Goal: Transaction & Acquisition: Purchase product/service

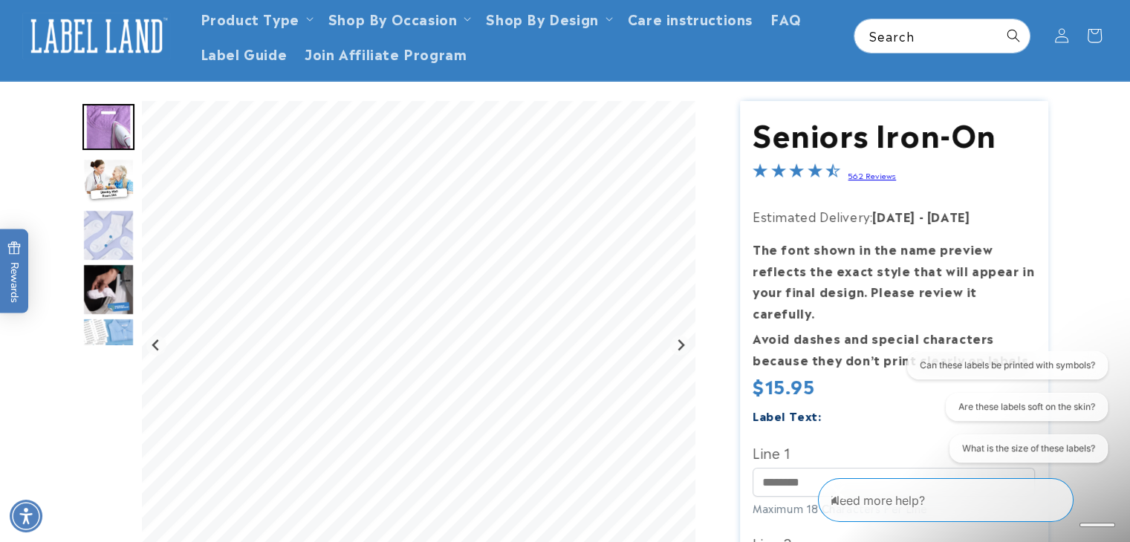
click at [123, 182] on img "Go to slide 2" at bounding box center [108, 181] width 52 height 46
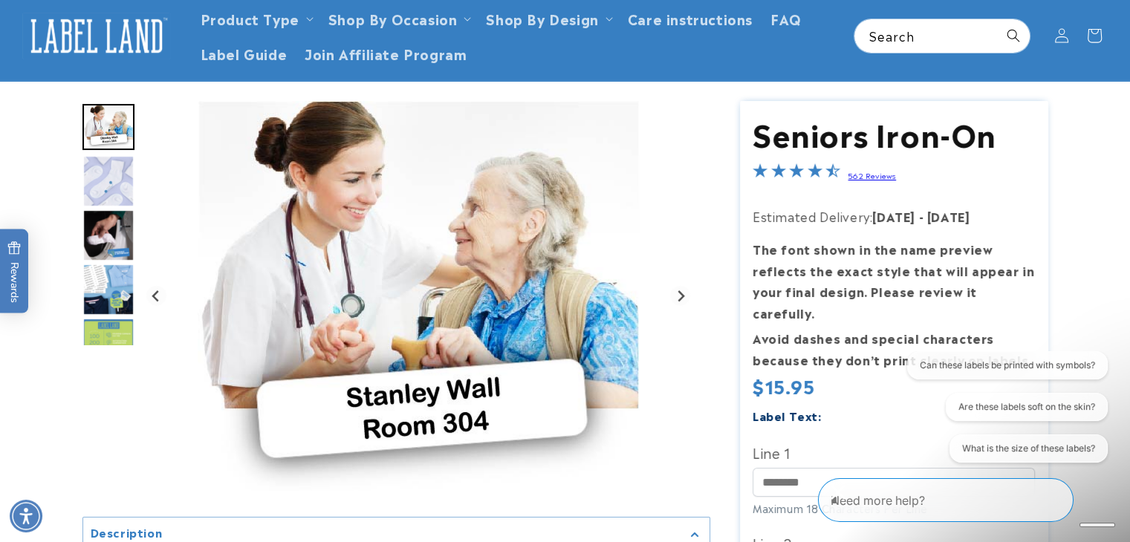
click at [128, 239] on img "Go to slide 4" at bounding box center [108, 235] width 52 height 52
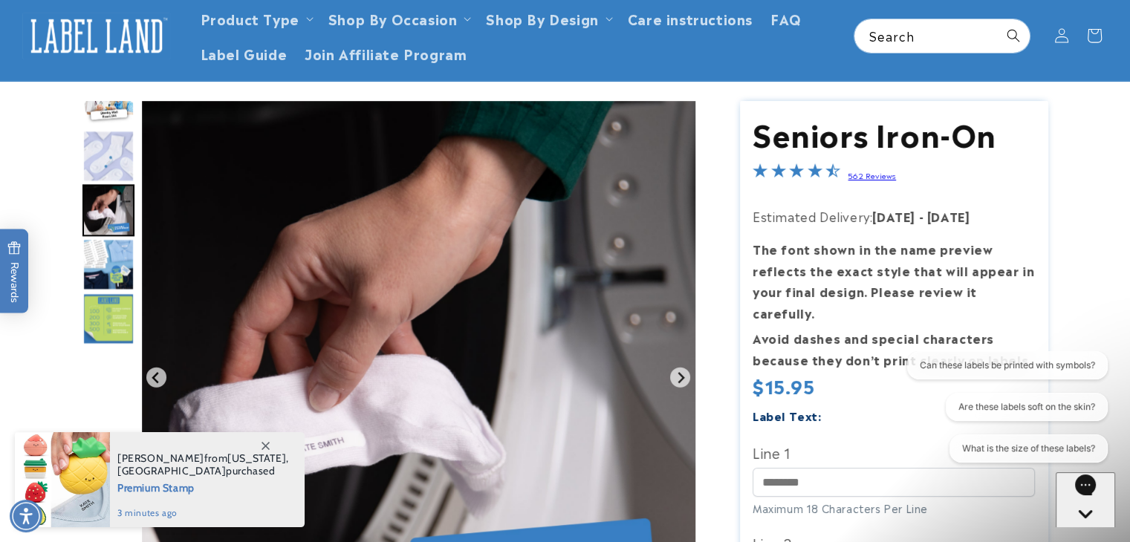
click at [117, 271] on img "Go to slide 5" at bounding box center [108, 264] width 52 height 52
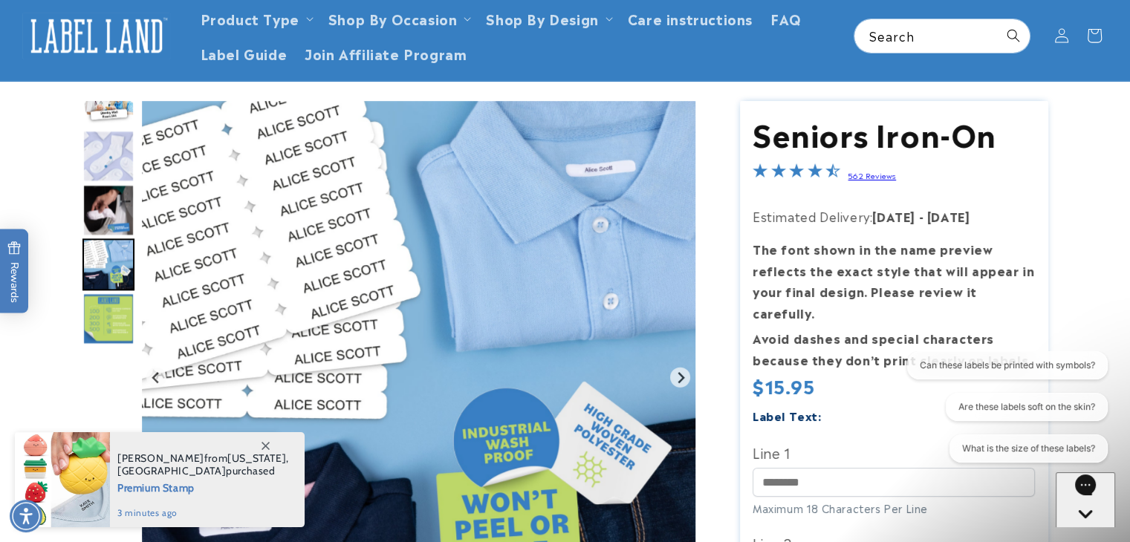
click at [112, 296] on img "Go to slide 6" at bounding box center [108, 319] width 52 height 52
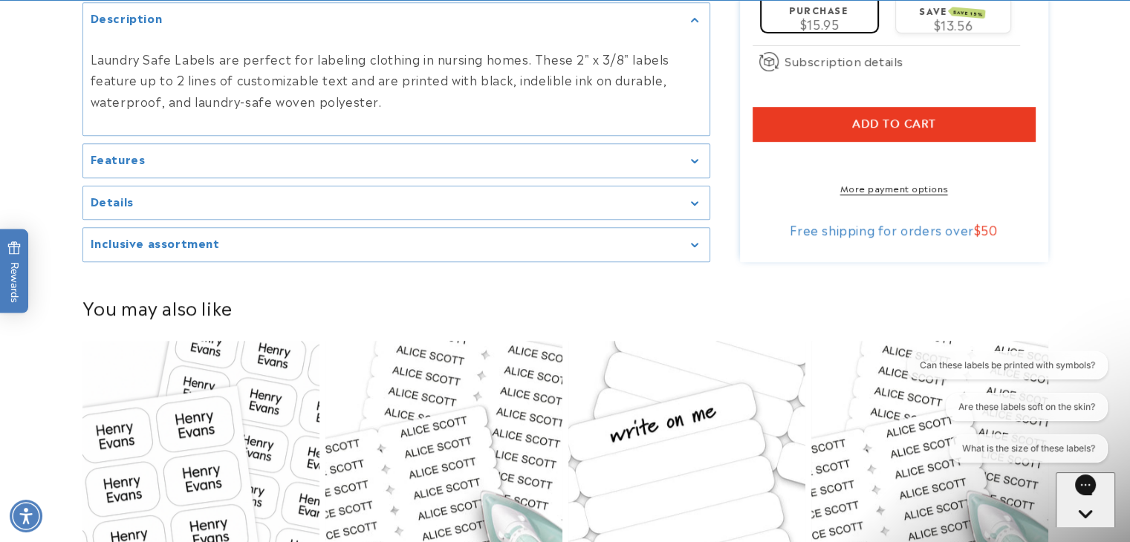
scroll to position [817, 0]
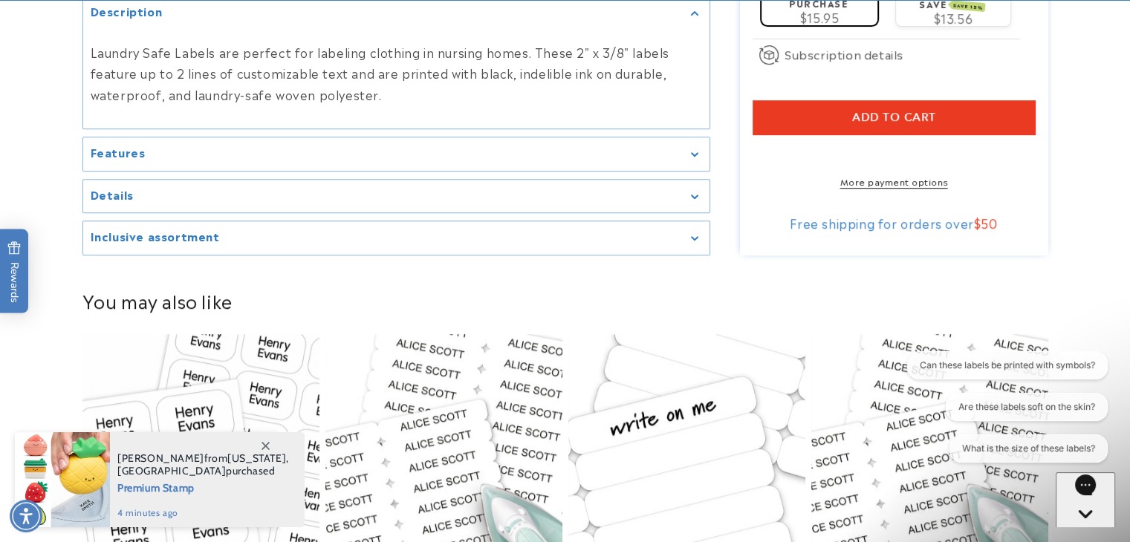
click at [673, 224] on summary "Inclusive assortment" at bounding box center [396, 237] width 626 height 33
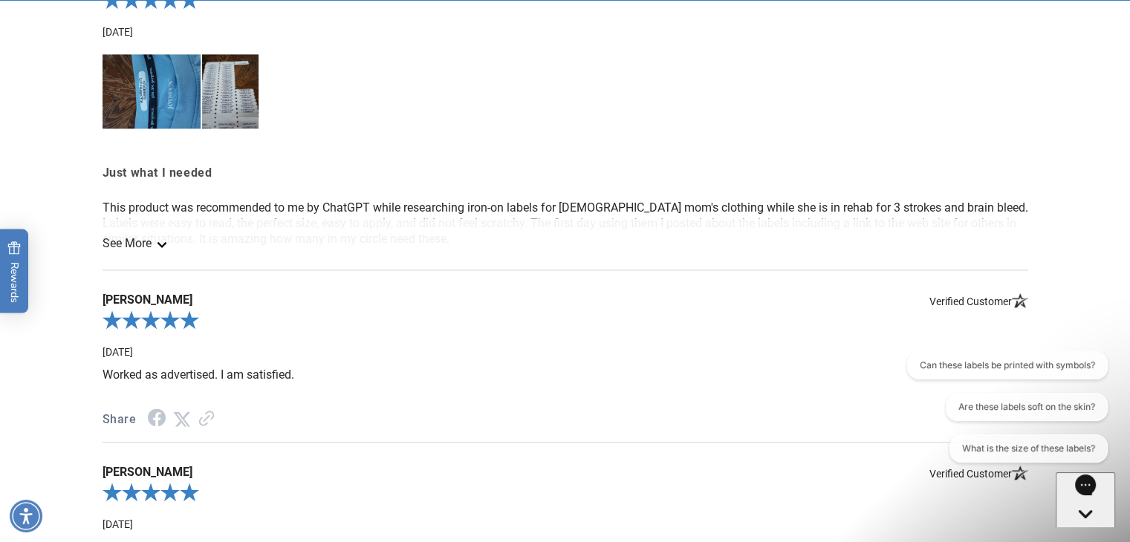
scroll to position [2079, 0]
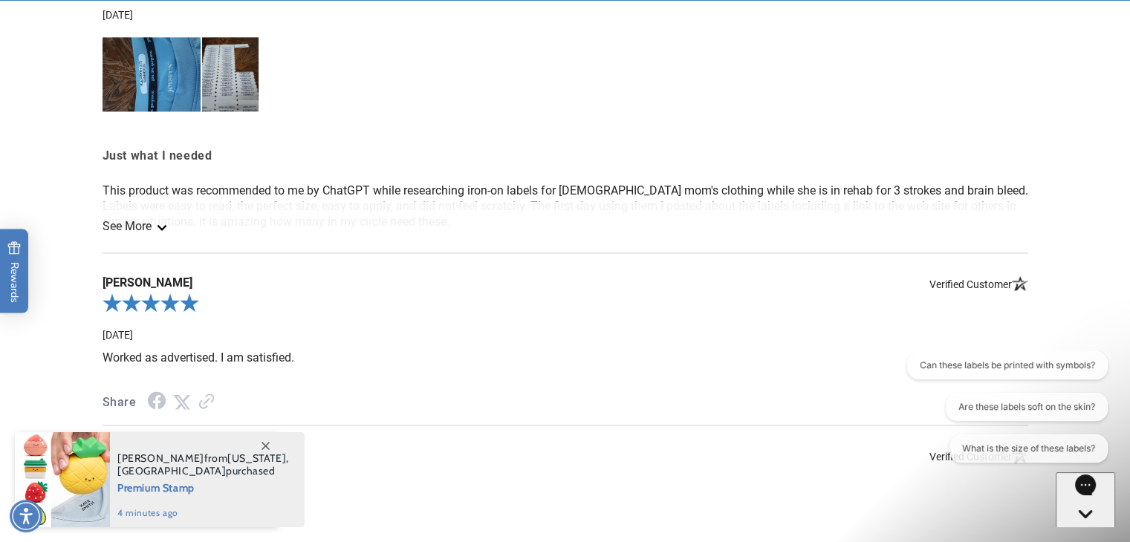
click at [137, 222] on link "See More" at bounding box center [133, 226] width 62 height 14
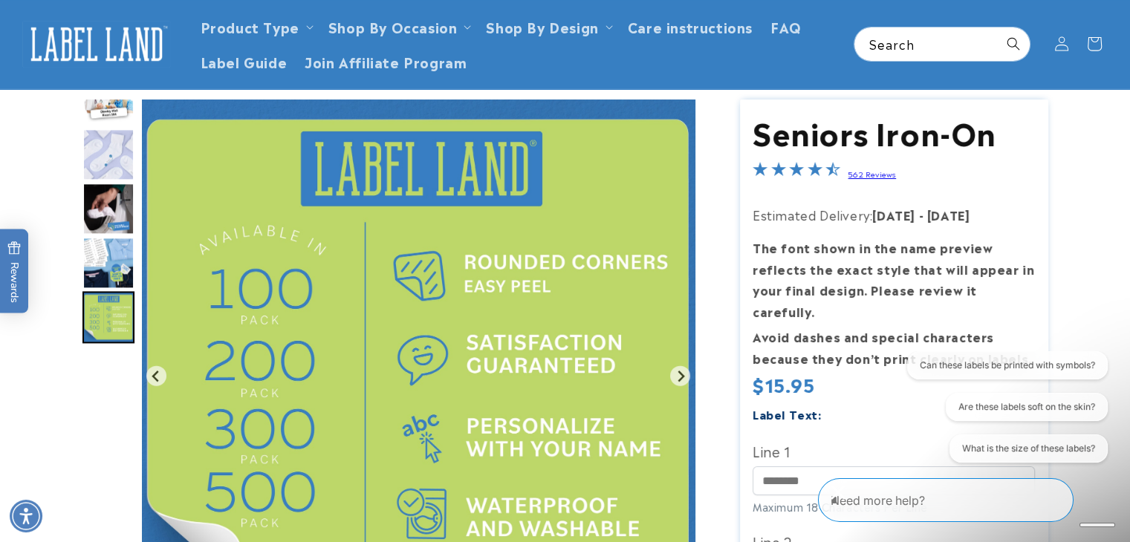
scroll to position [74, 0]
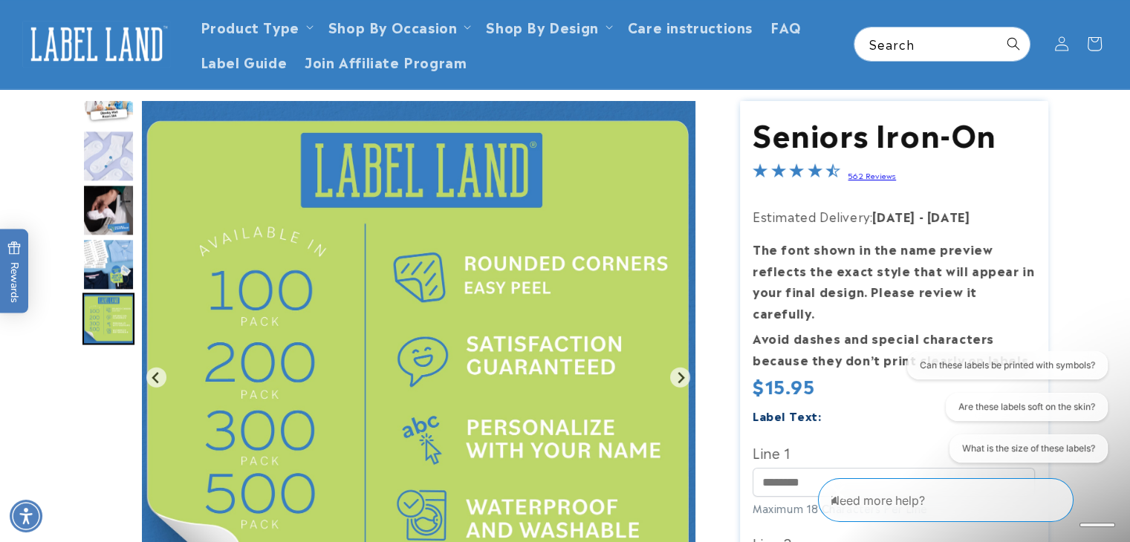
click at [101, 108] on img "Go to slide 2" at bounding box center [108, 102] width 52 height 46
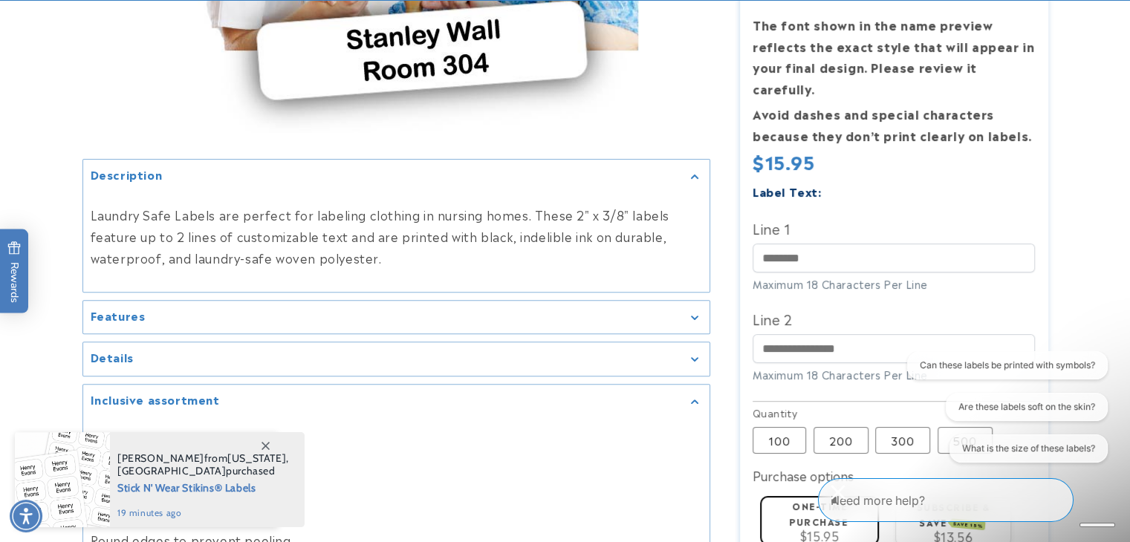
scroll to position [446, 0]
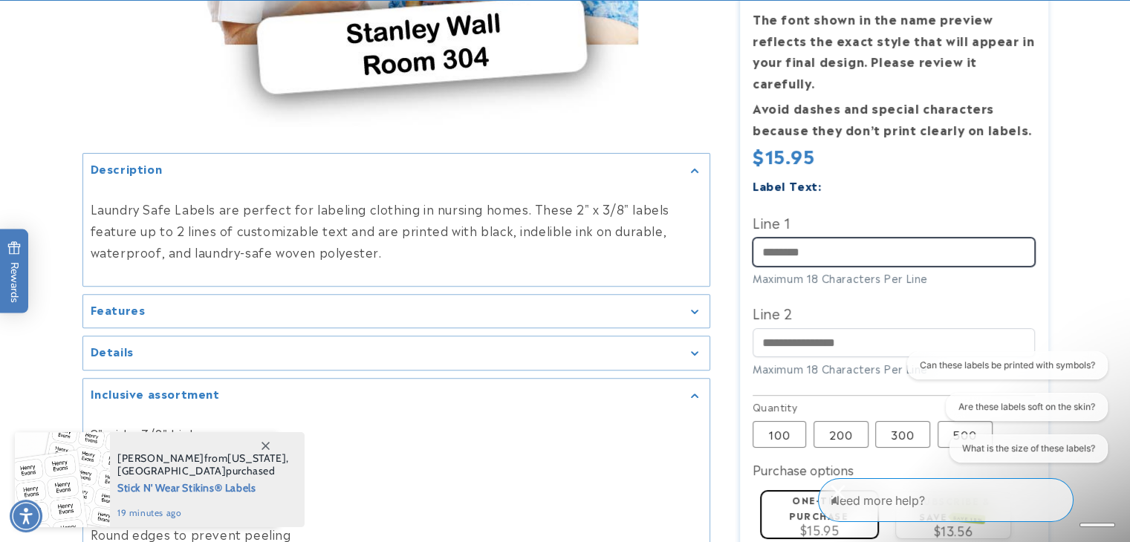
click at [795, 238] on input "Line 1" at bounding box center [893, 252] width 282 height 29
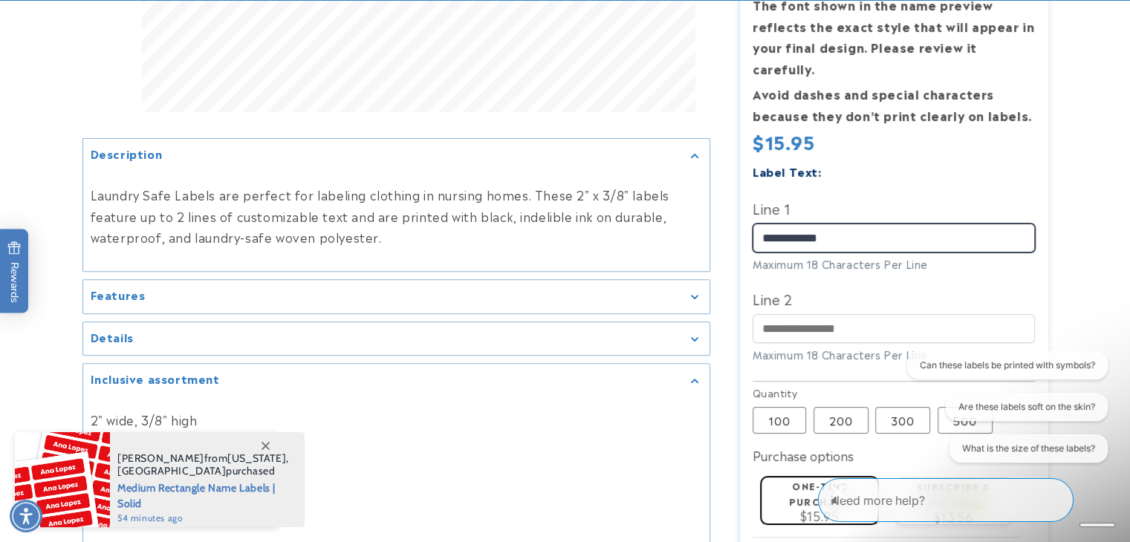
scroll to position [594, 0]
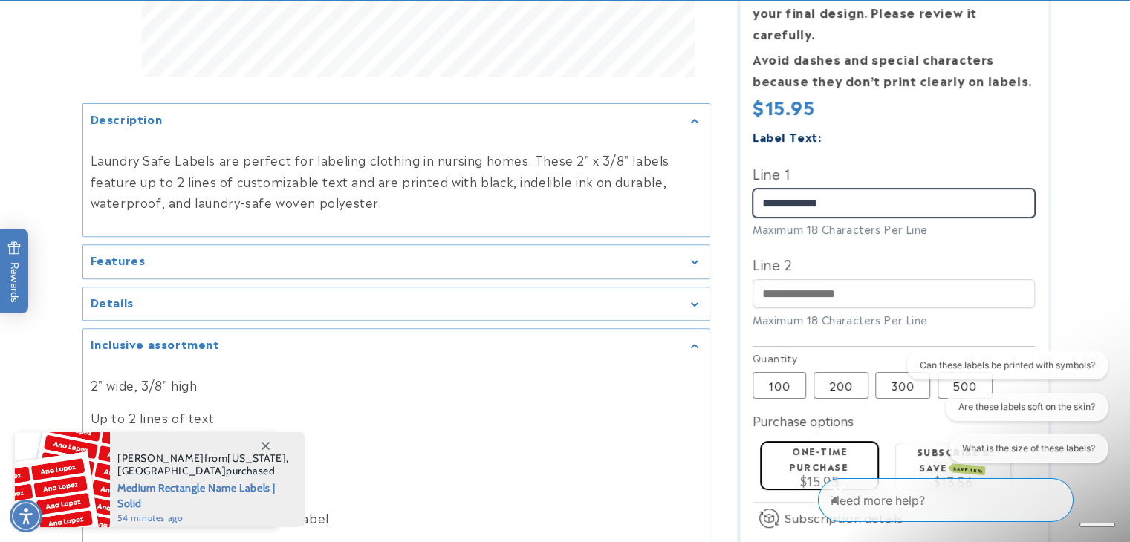
type input "**********"
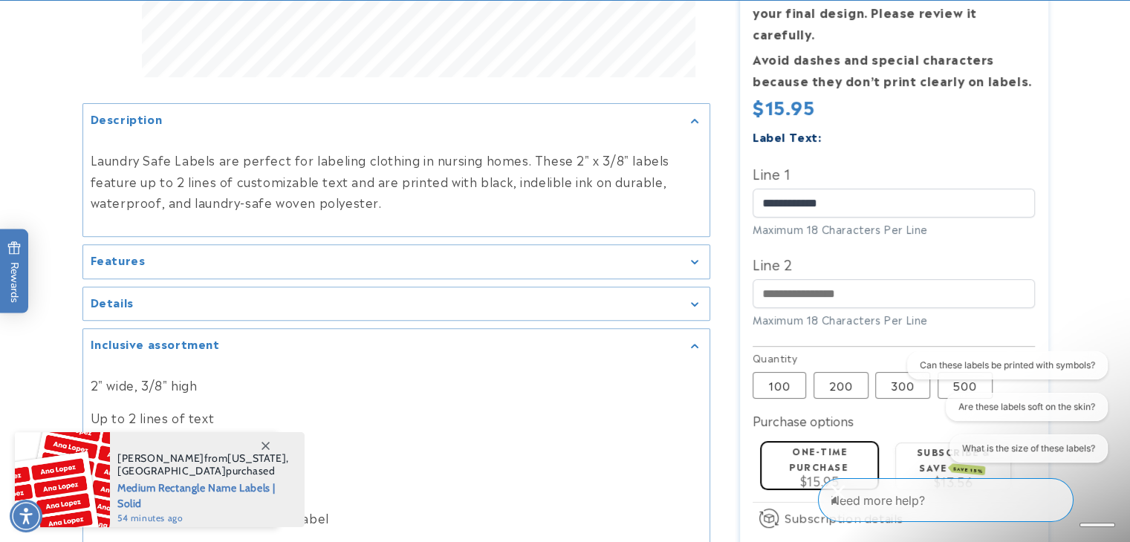
click at [694, 262] on icon "Gallery Viewer" at bounding box center [694, 263] width 7 height 4
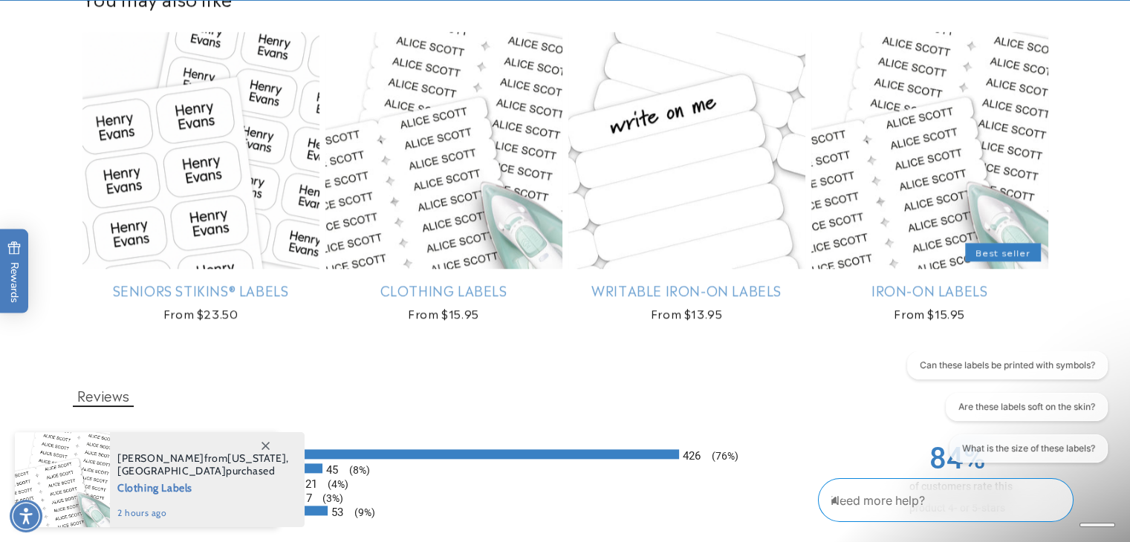
scroll to position [1708, 0]
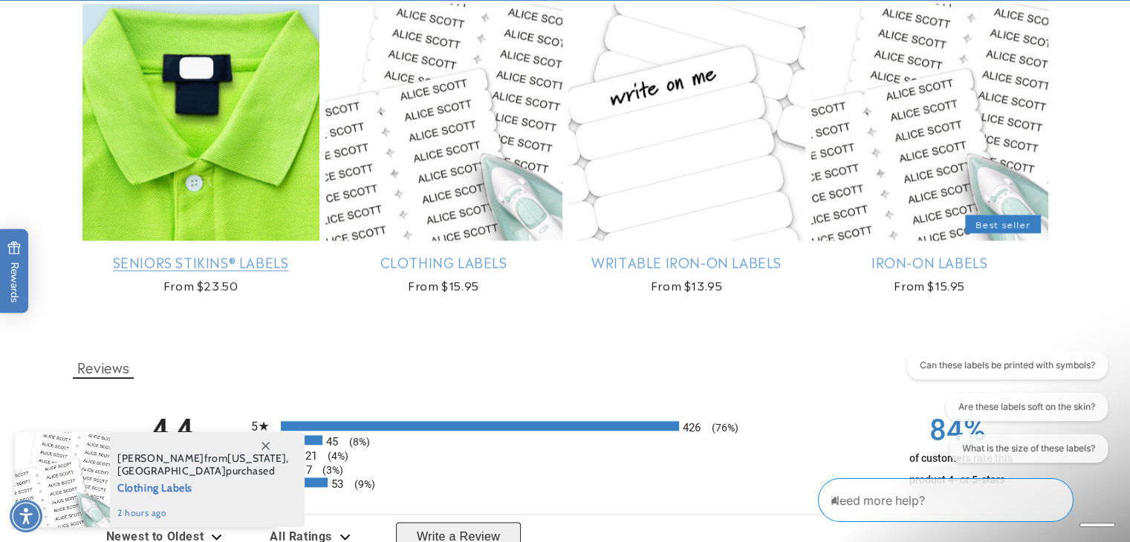
click at [268, 261] on link "Seniors Stikins® Labels" at bounding box center [200, 261] width 237 height 17
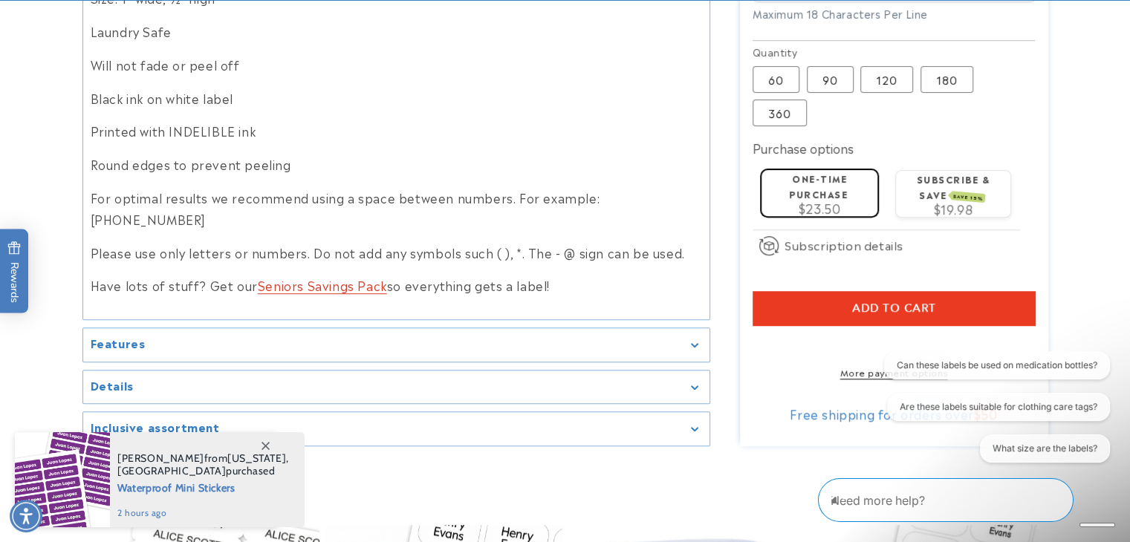
scroll to position [1040, 0]
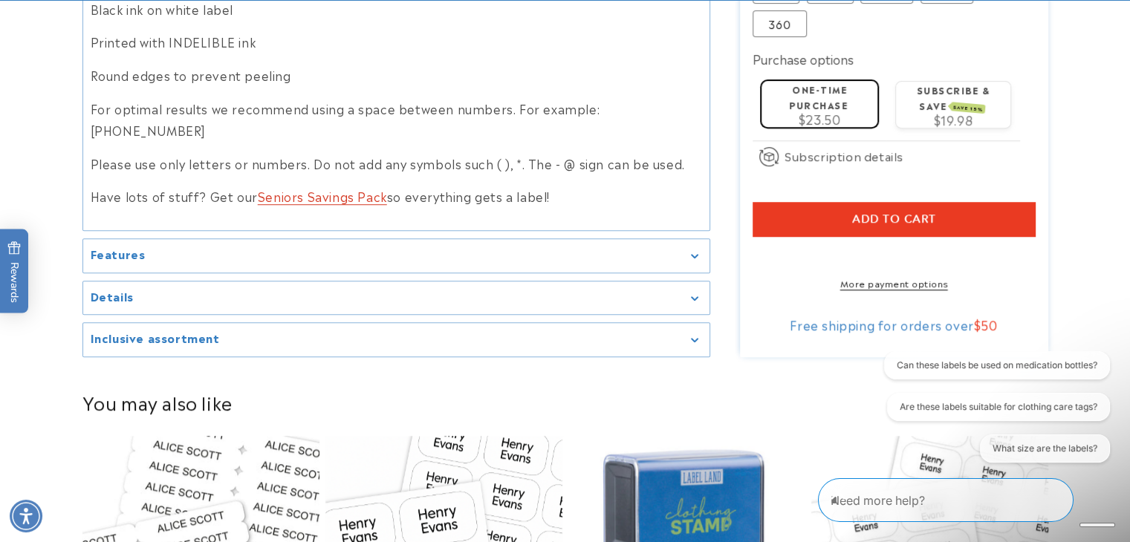
click at [682, 239] on summary "Features" at bounding box center [396, 255] width 626 height 33
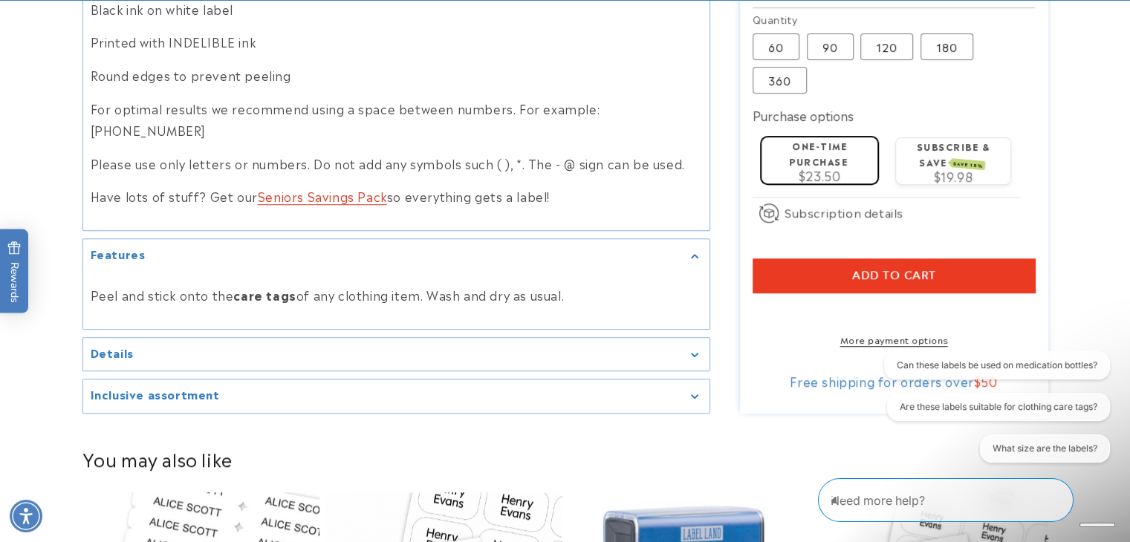
click at [699, 349] on div "Details" at bounding box center [396, 354] width 611 height 11
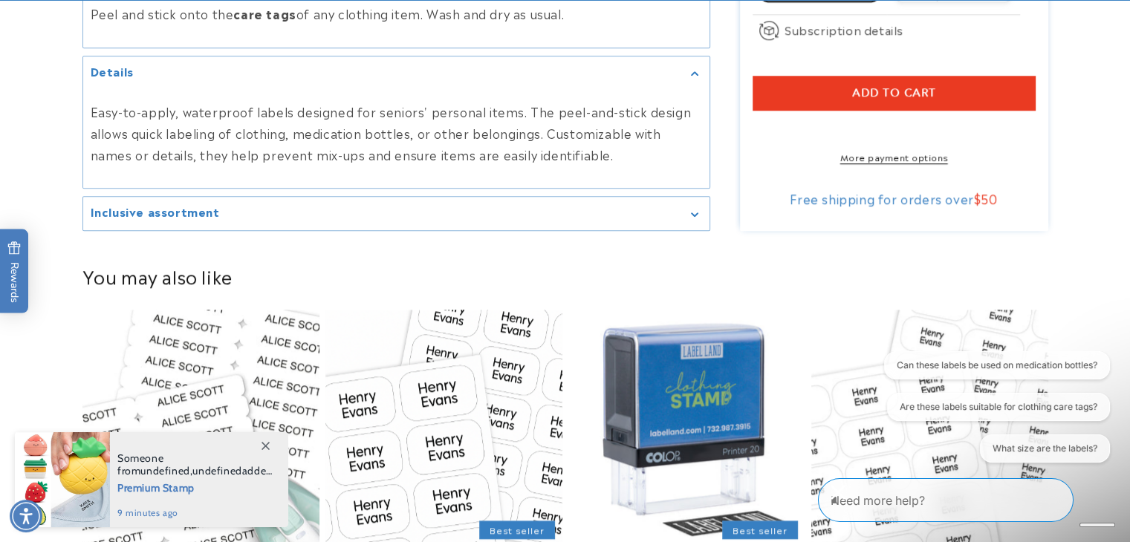
scroll to position [1337, 0]
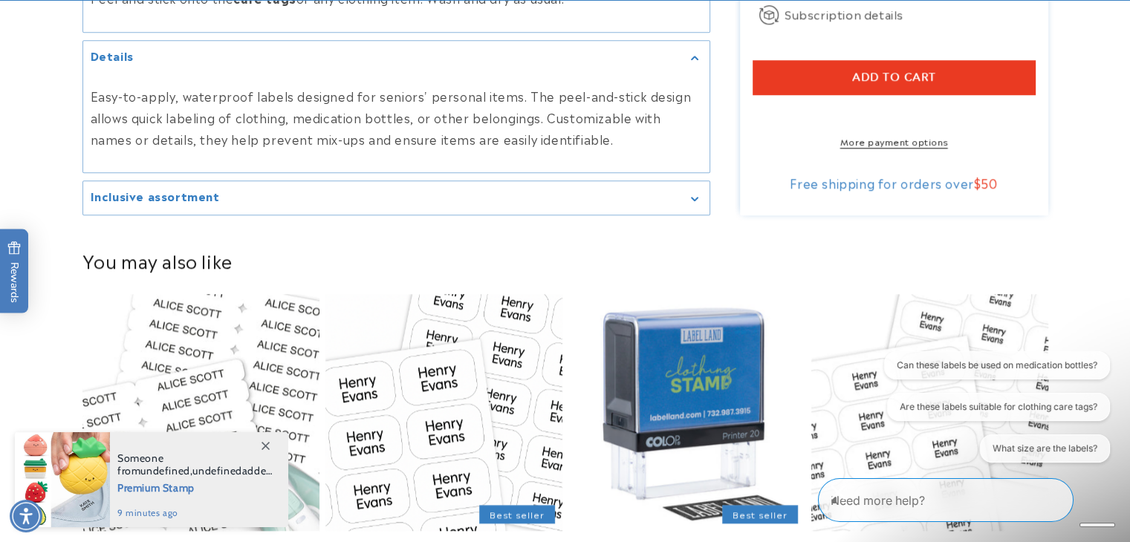
click at [695, 181] on summary "Inclusive assortment" at bounding box center [396, 197] width 626 height 33
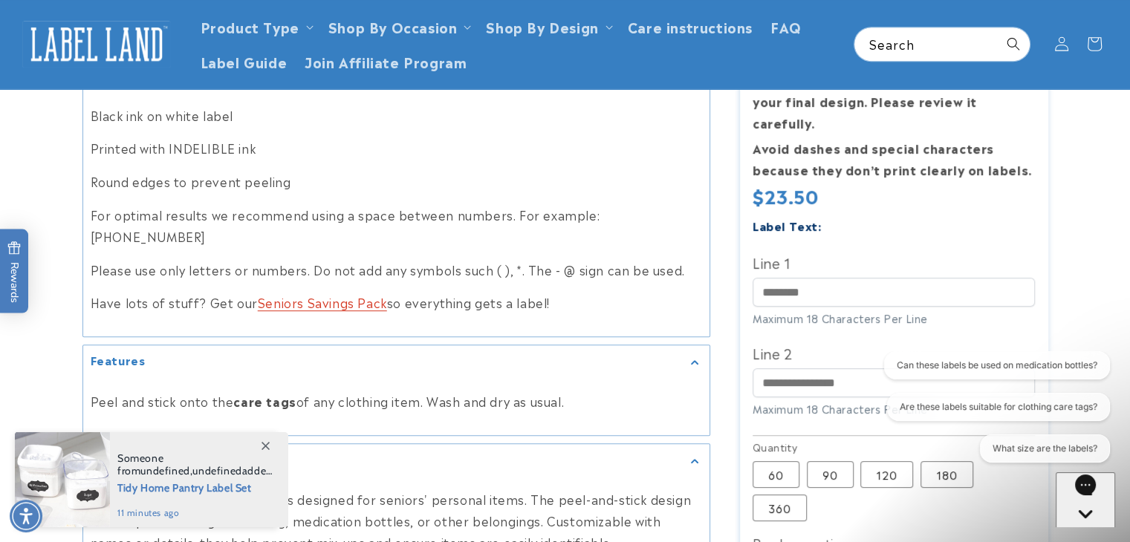
scroll to position [817, 0]
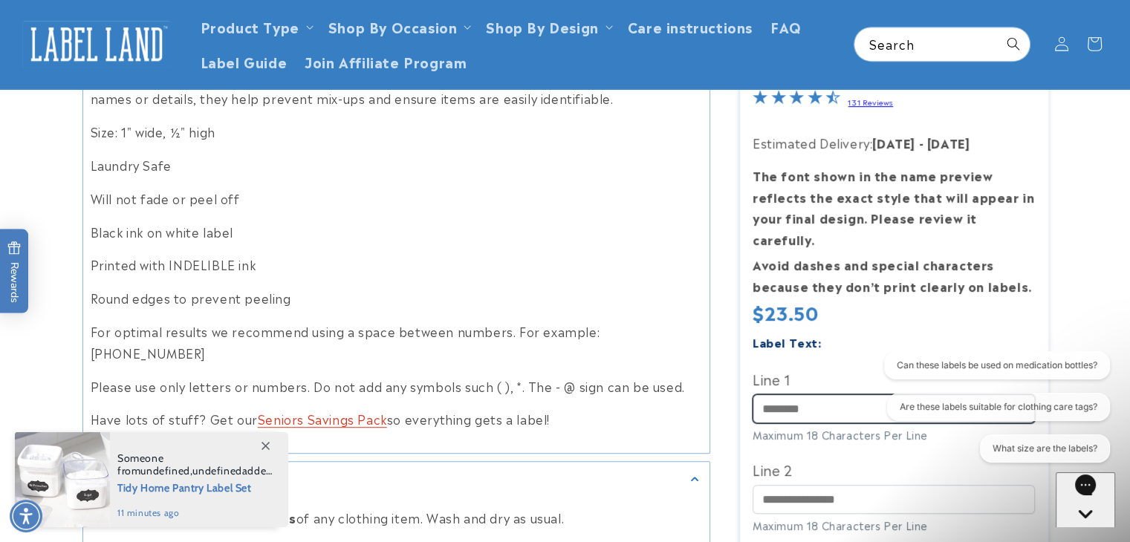
click at [793, 394] on input "Line 1" at bounding box center [893, 408] width 282 height 29
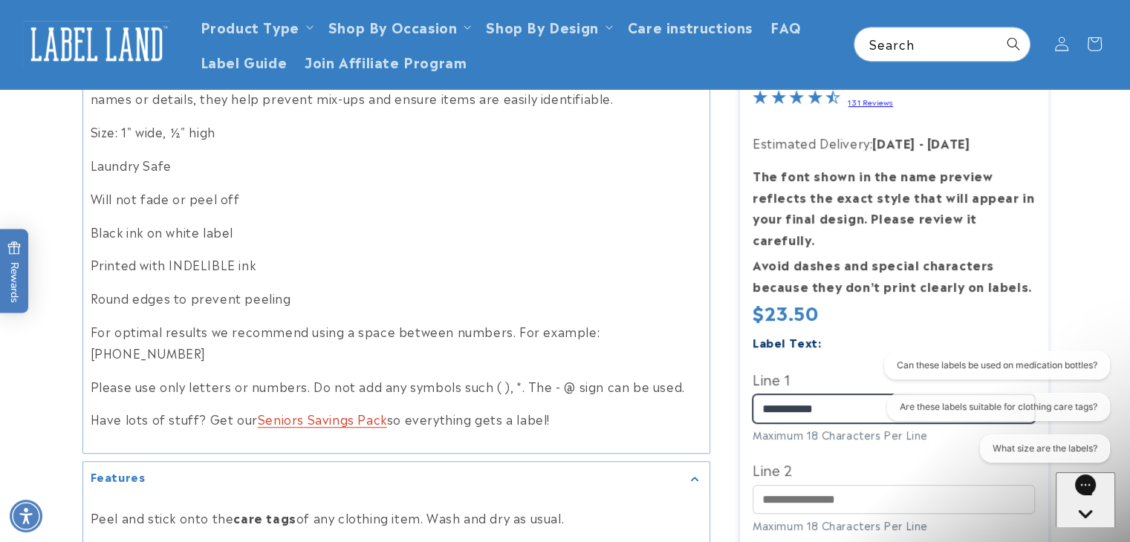
type input "**********"
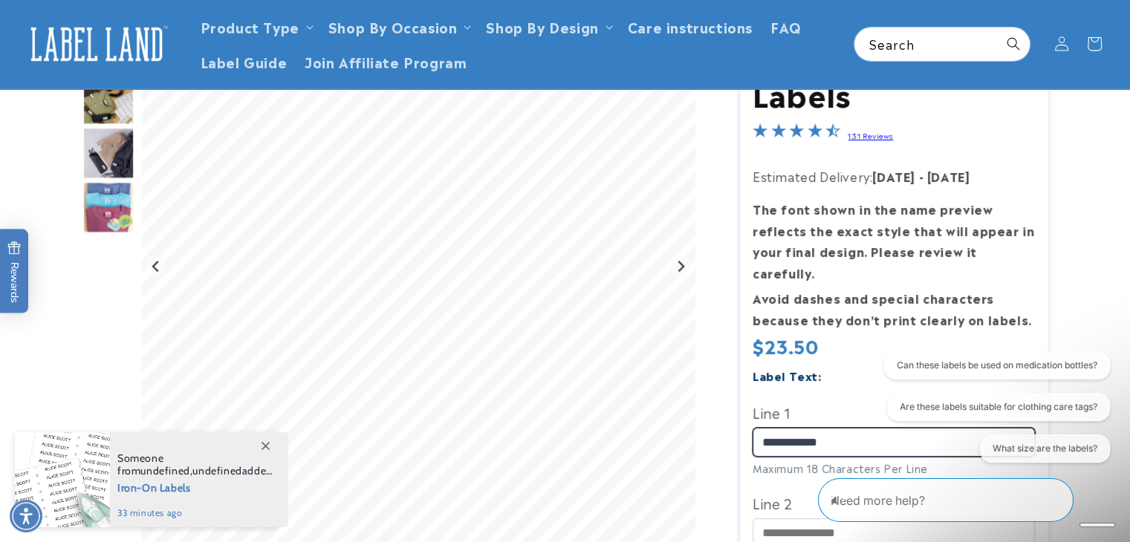
scroll to position [0, 0]
